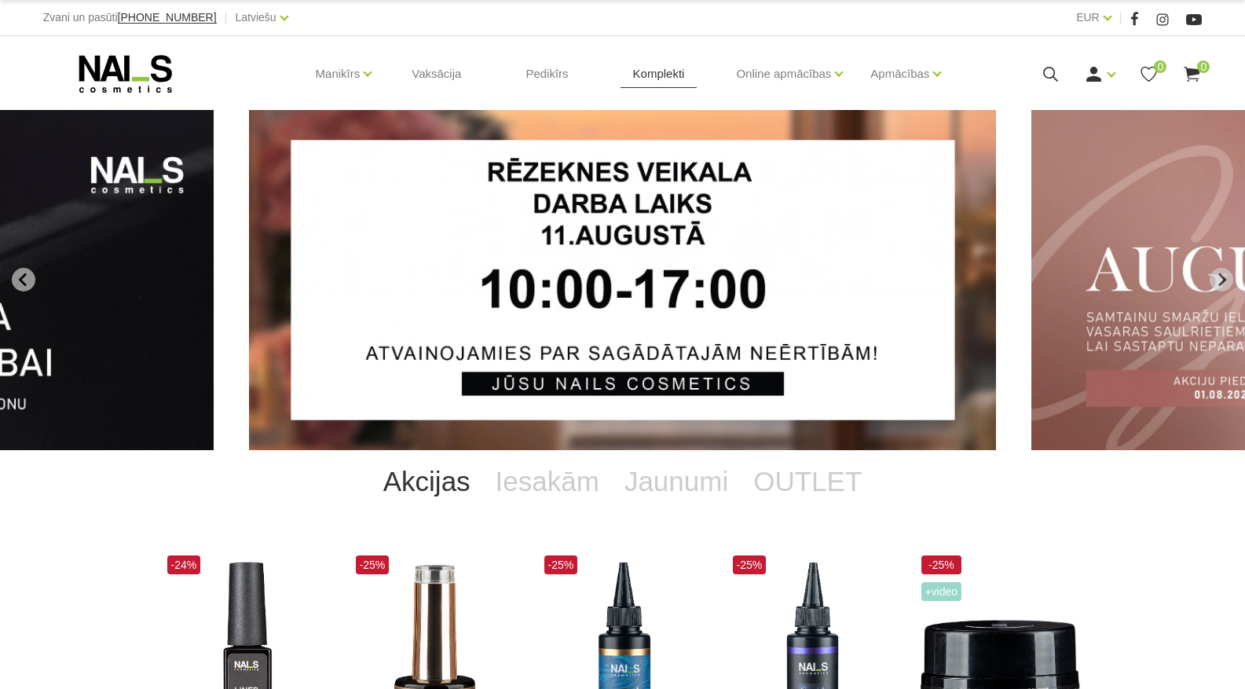
drag, startPoint x: 0, startPoint y: 0, endPoint x: 664, endPoint y: 72, distance: 667.8
click at [664, 72] on link "Komplekti" at bounding box center [659, 73] width 77 height 75
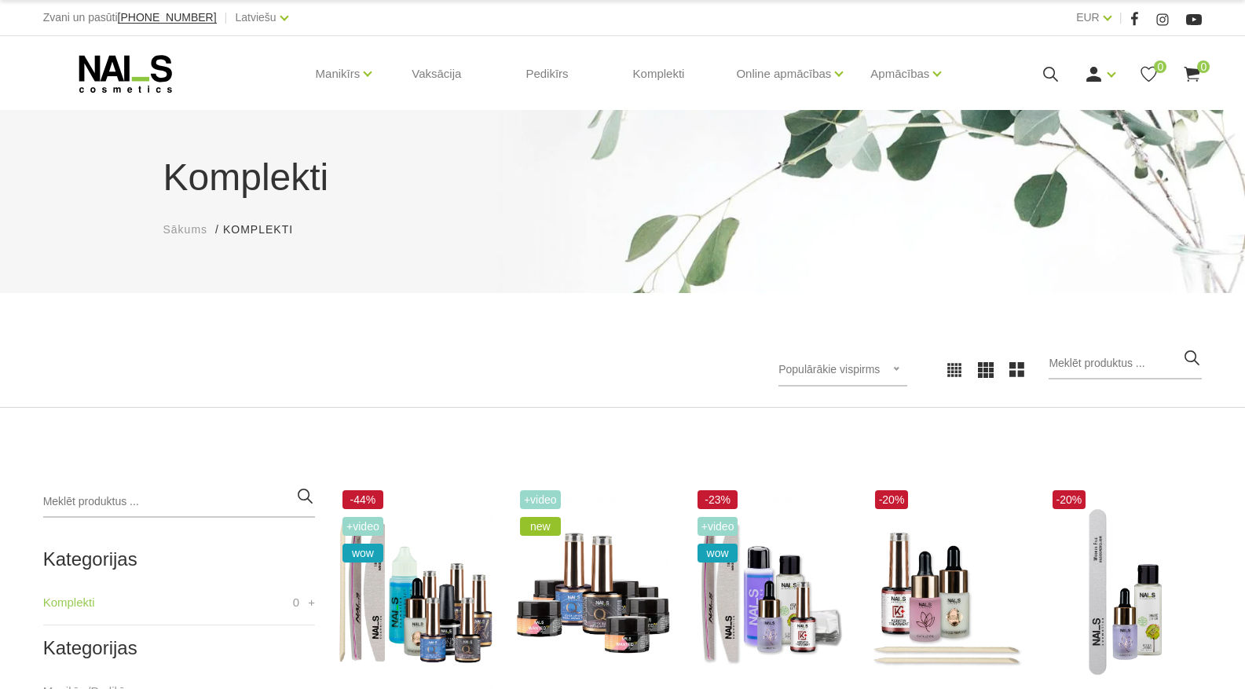
click at [1057, 68] on icon at bounding box center [1051, 74] width 20 height 20
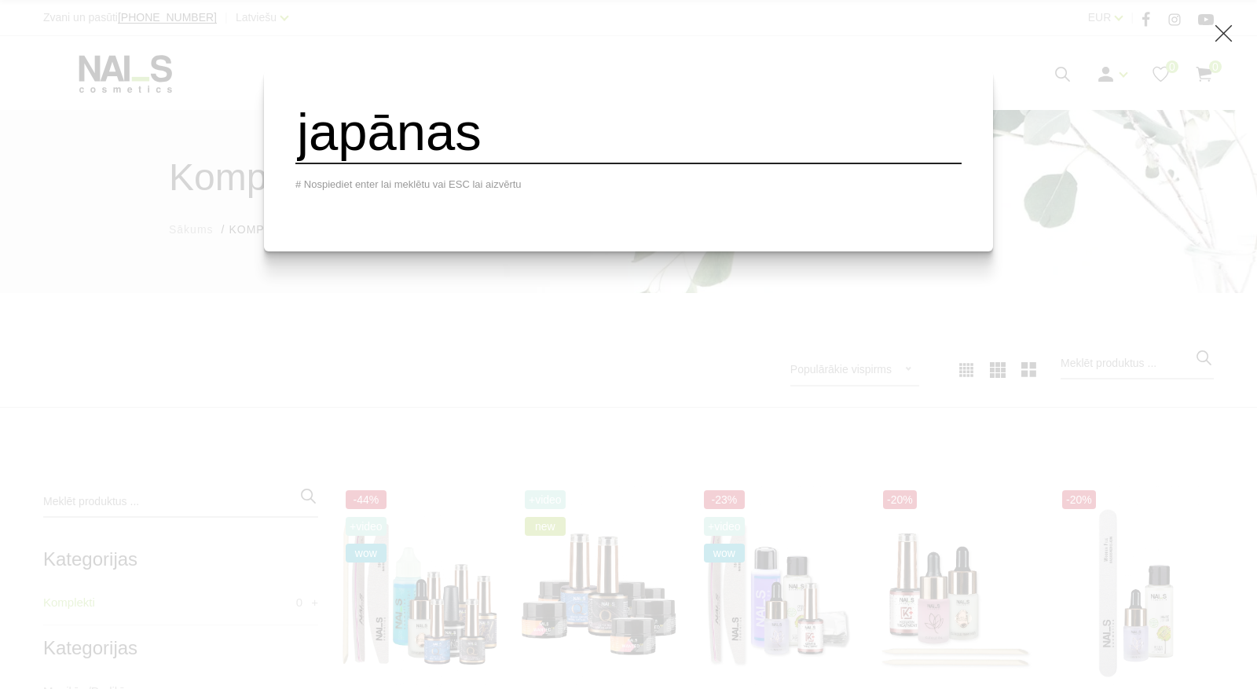
type input "japānas"
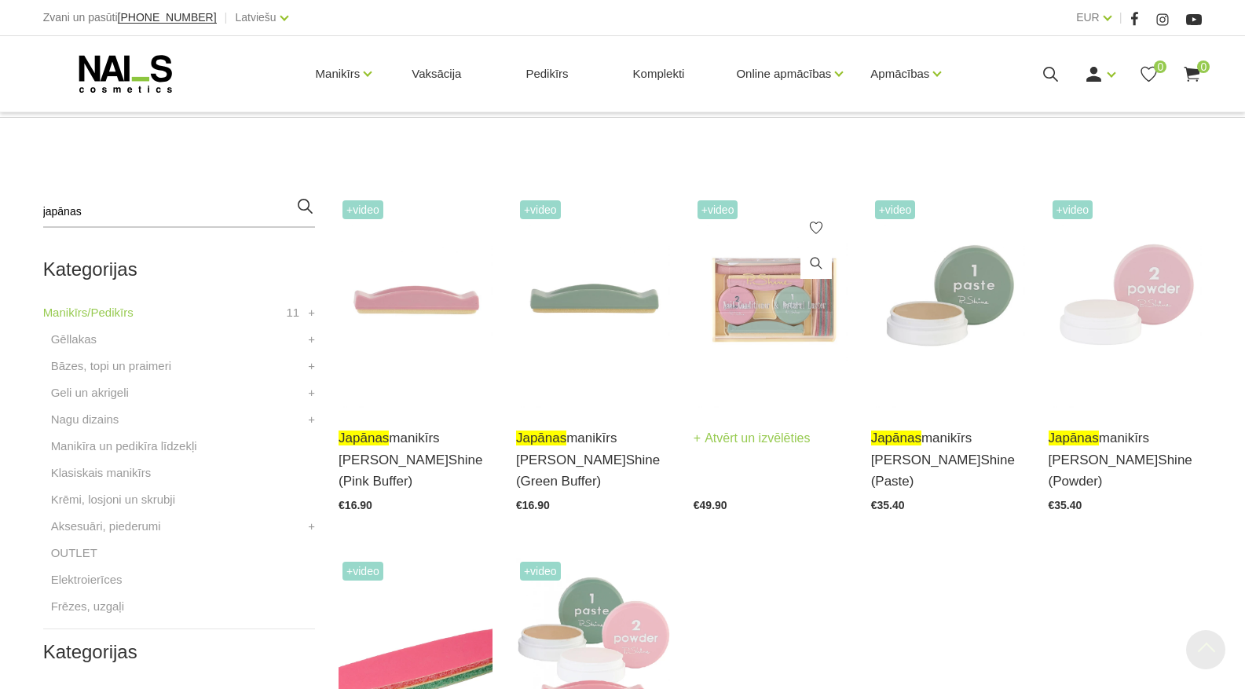
scroll to position [314, 0]
